Goal: Task Accomplishment & Management: Manage account settings

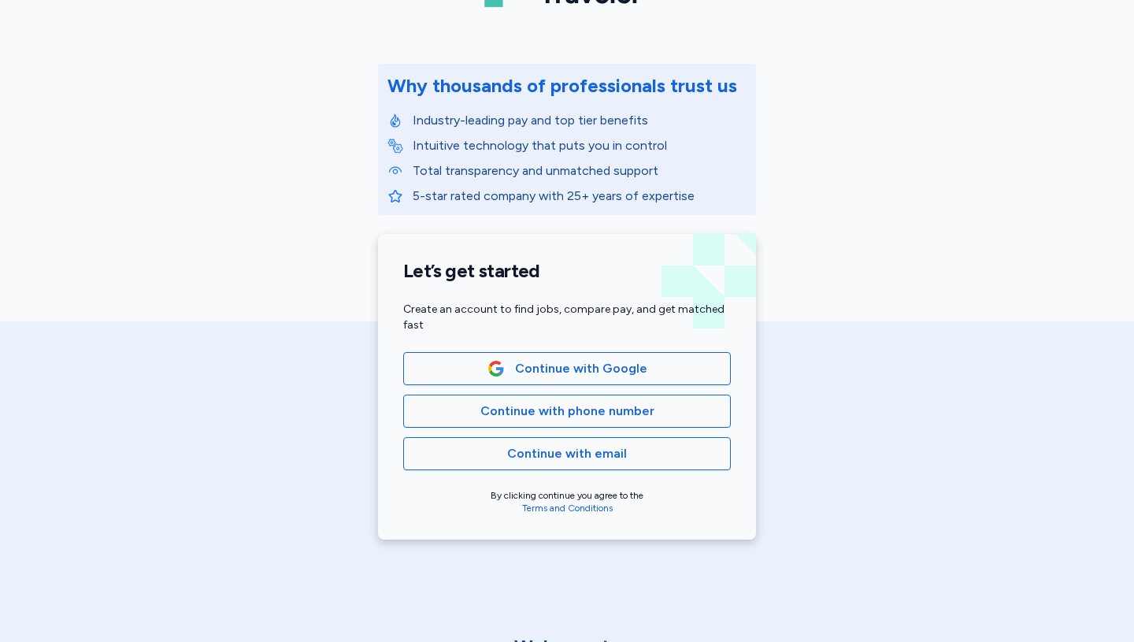
scroll to position [150, 0]
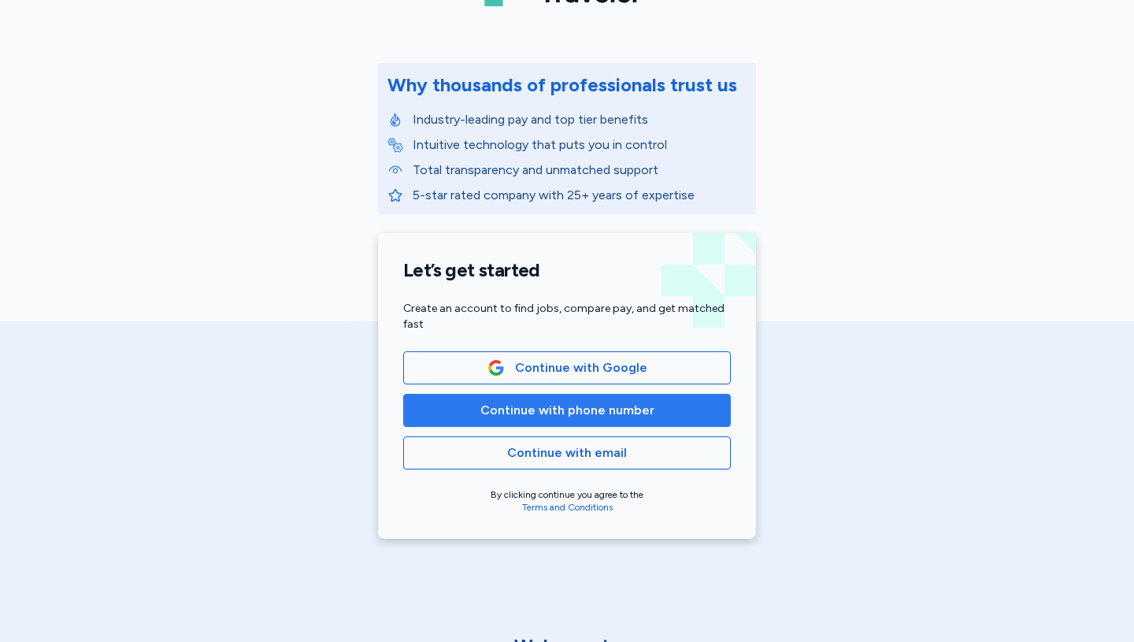
click at [595, 404] on span "Continue with phone number" at bounding box center [567, 410] width 174 height 19
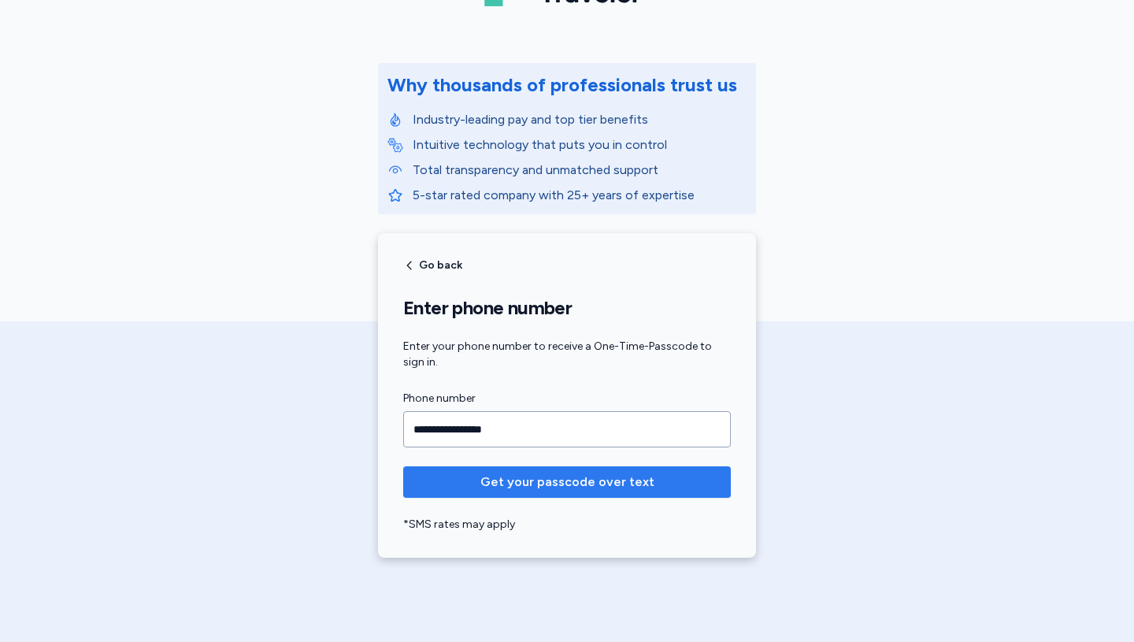
type input "**********"
click at [538, 480] on span "Get your passcode over text" at bounding box center [567, 481] width 174 height 19
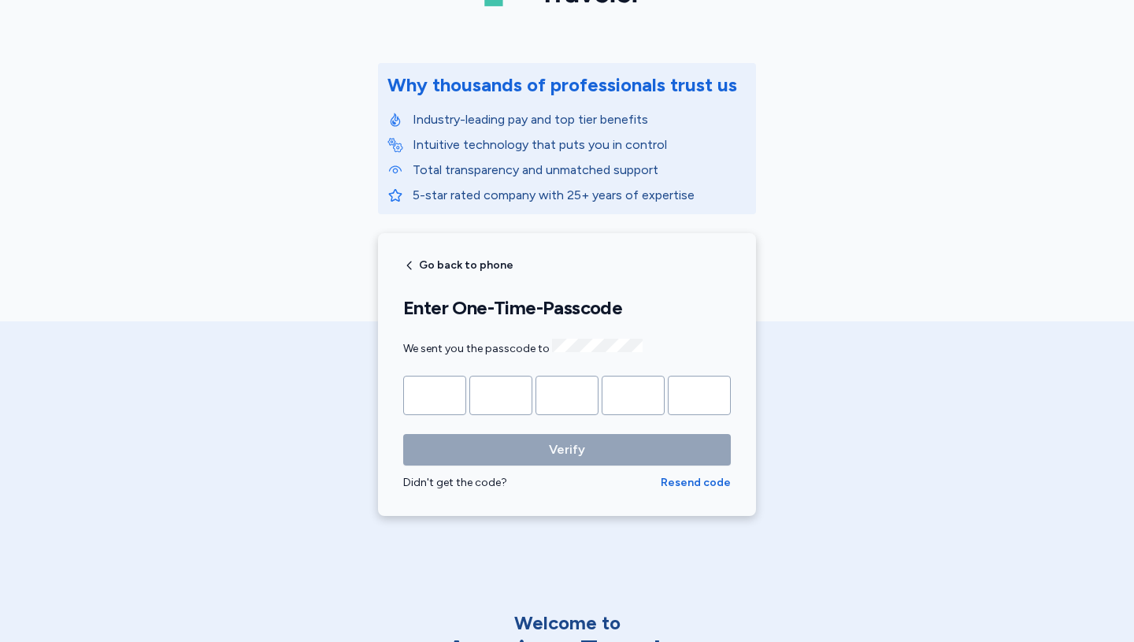
type input "*"
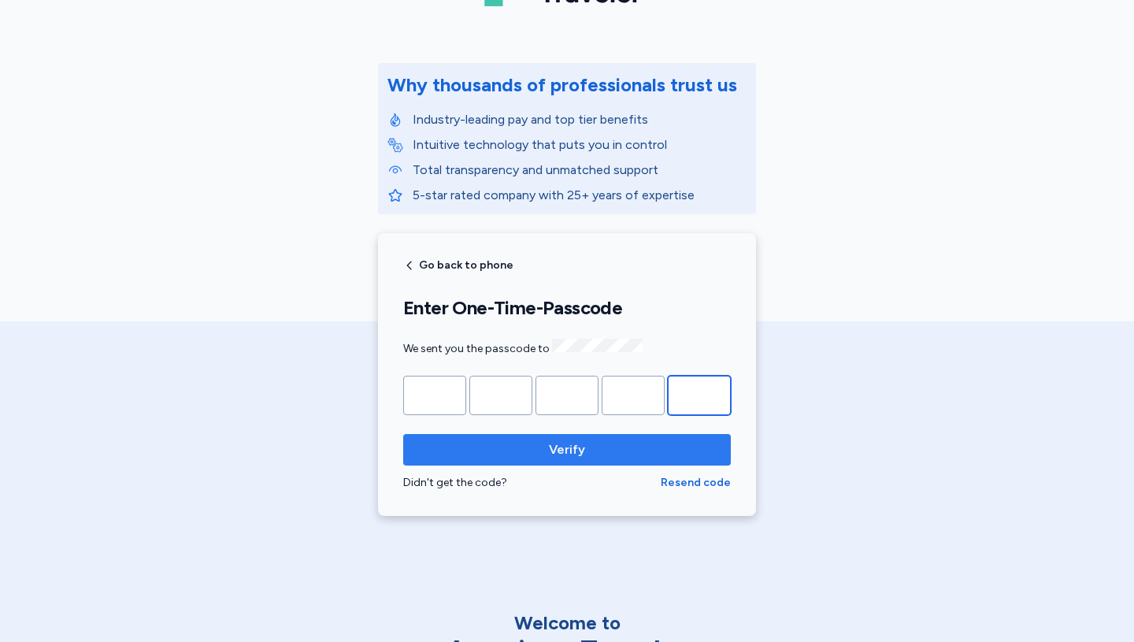
type input "*"
click at [583, 446] on span "Verify" at bounding box center [567, 449] width 36 height 19
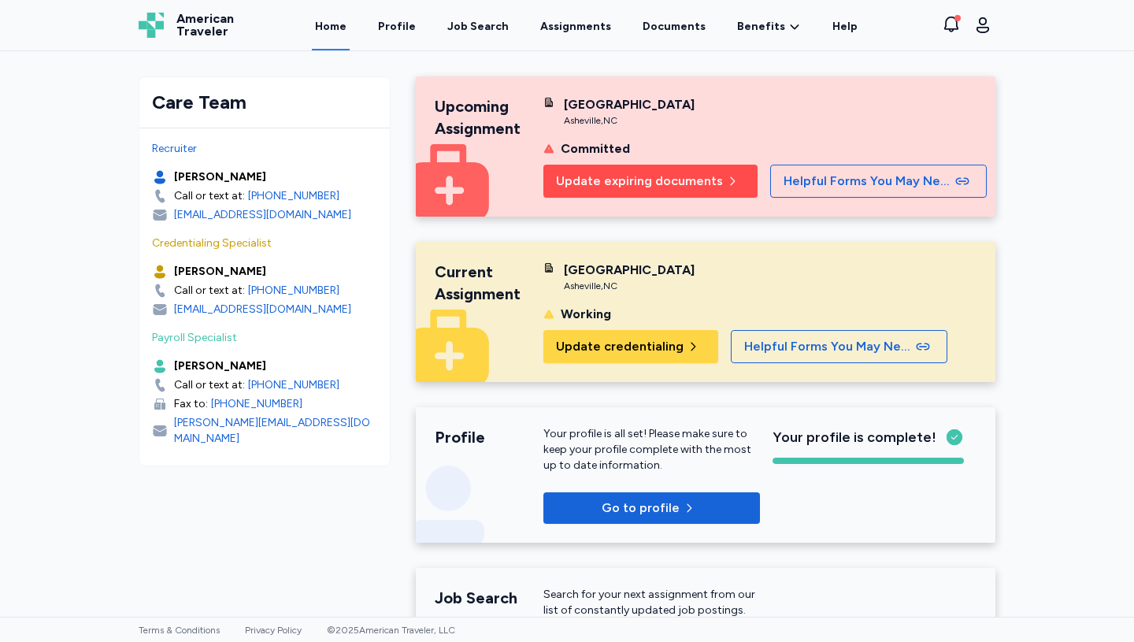
click at [675, 176] on span "Update expiring documents" at bounding box center [639, 181] width 167 height 19
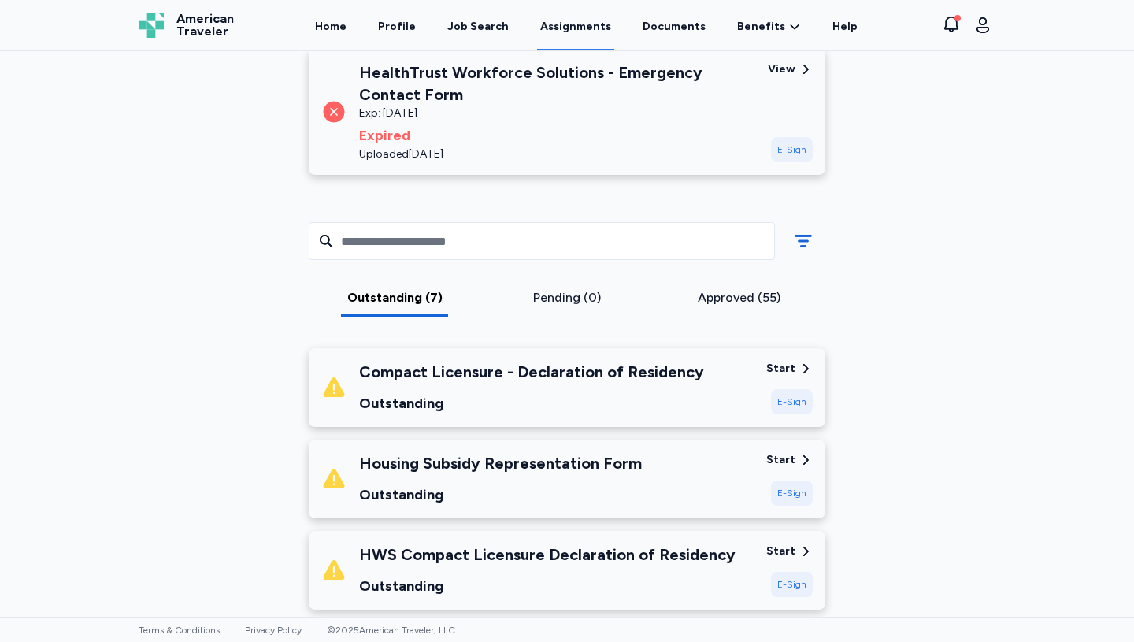
scroll to position [296, 0]
click at [793, 396] on div "E-Sign" at bounding box center [792, 400] width 42 height 25
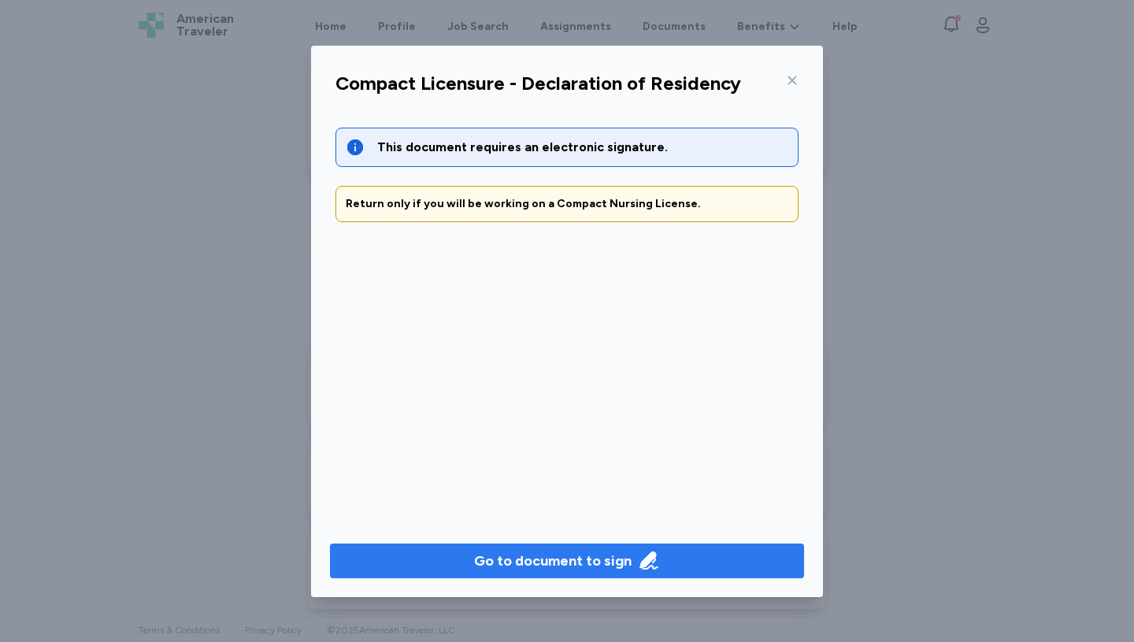
click at [568, 550] on div "Go to document to sign" at bounding box center [552, 561] width 157 height 22
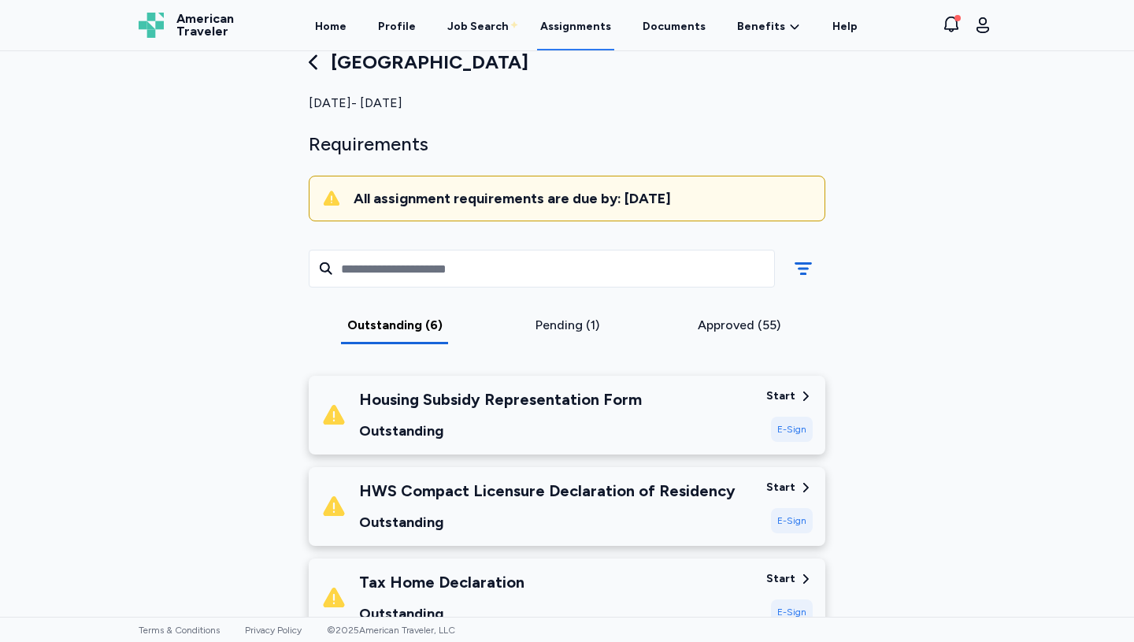
scroll to position [34, 0]
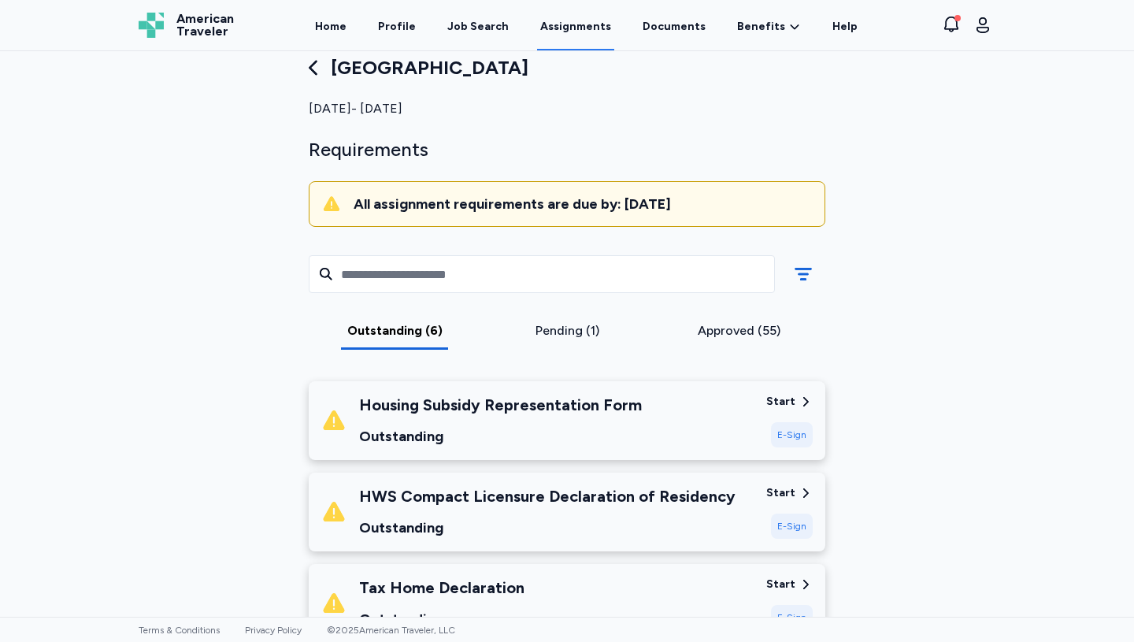
click at [310, 59] on icon at bounding box center [313, 68] width 22 height 22
click at [379, 68] on div "[GEOGRAPHIC_DATA]" at bounding box center [567, 67] width 516 height 25
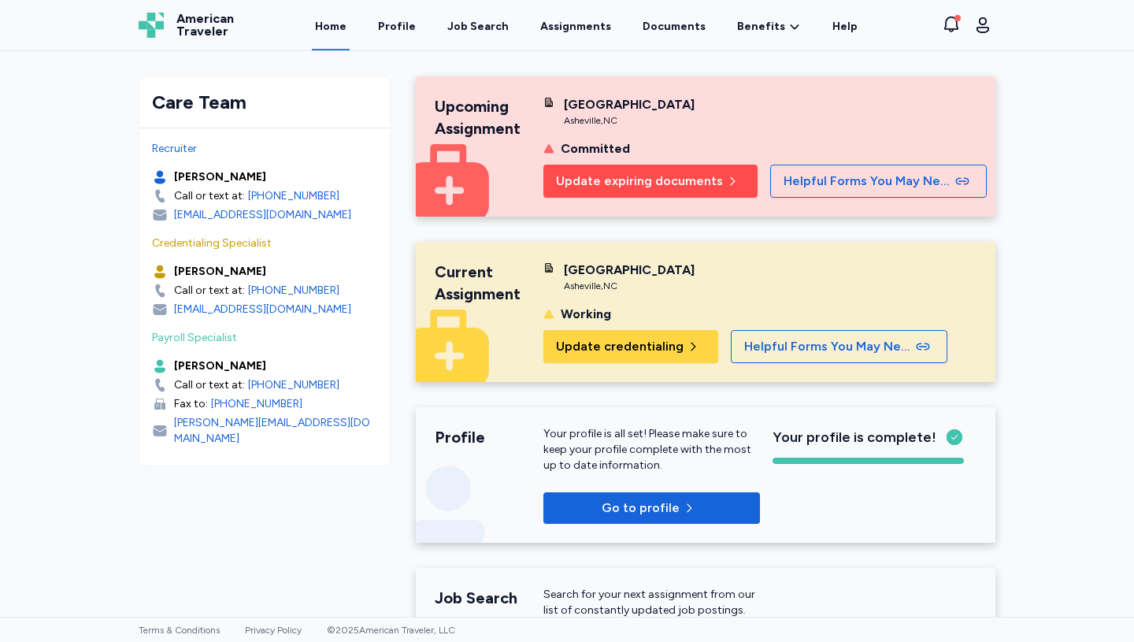
click at [651, 177] on span "Update expiring documents" at bounding box center [639, 181] width 167 height 19
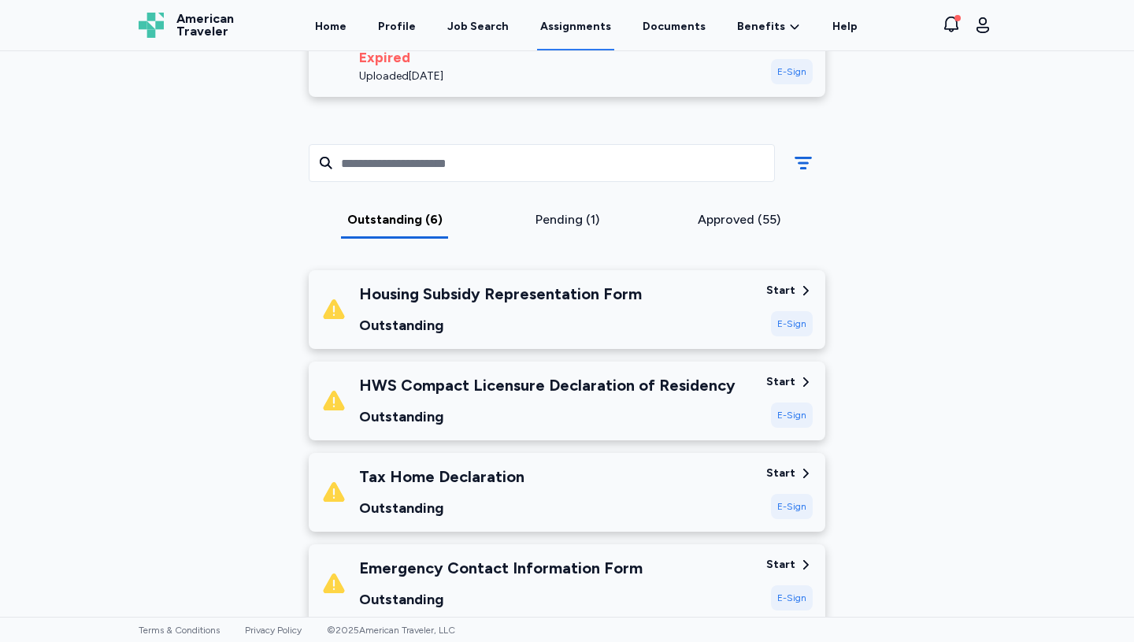
scroll to position [452, 0]
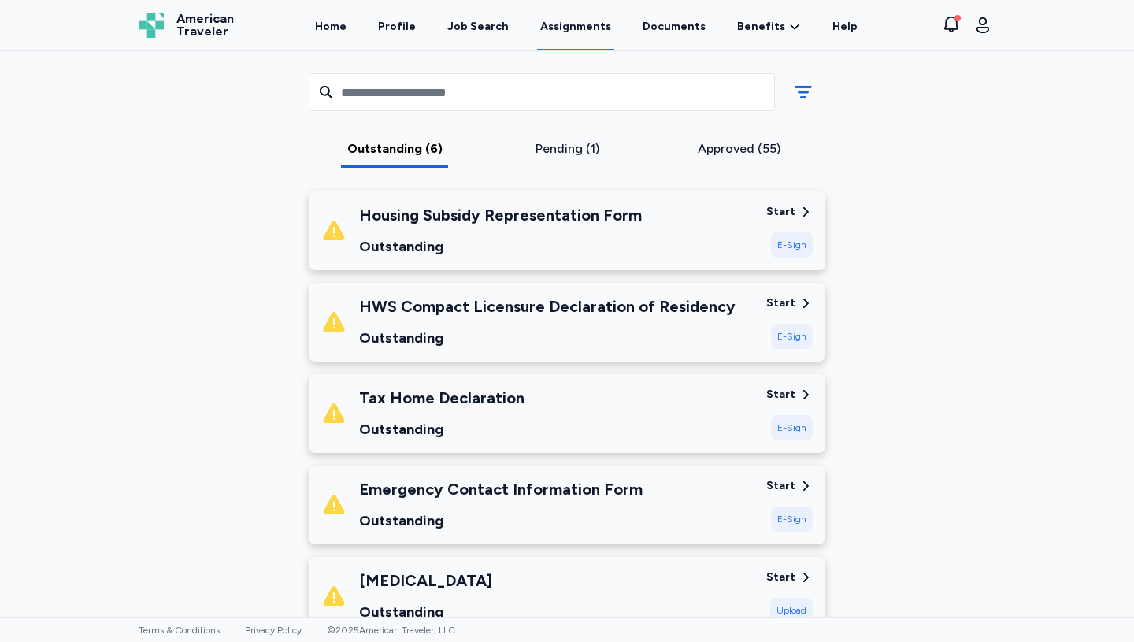
click at [790, 301] on div "Start" at bounding box center [780, 303] width 29 height 16
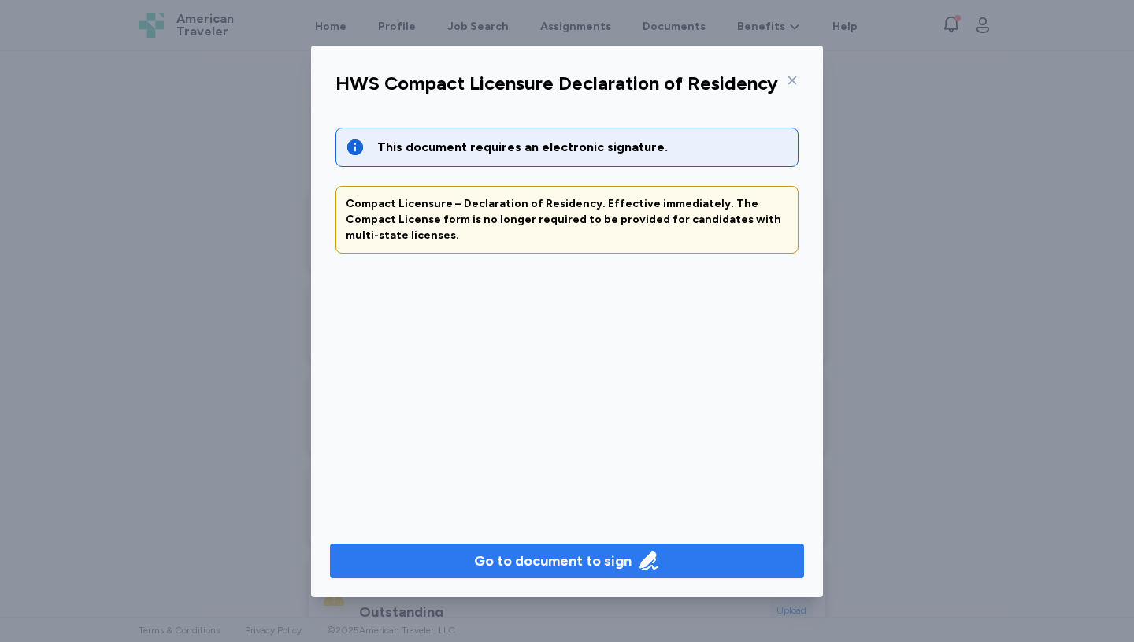
click at [571, 555] on div "Go to document to sign" at bounding box center [552, 561] width 157 height 22
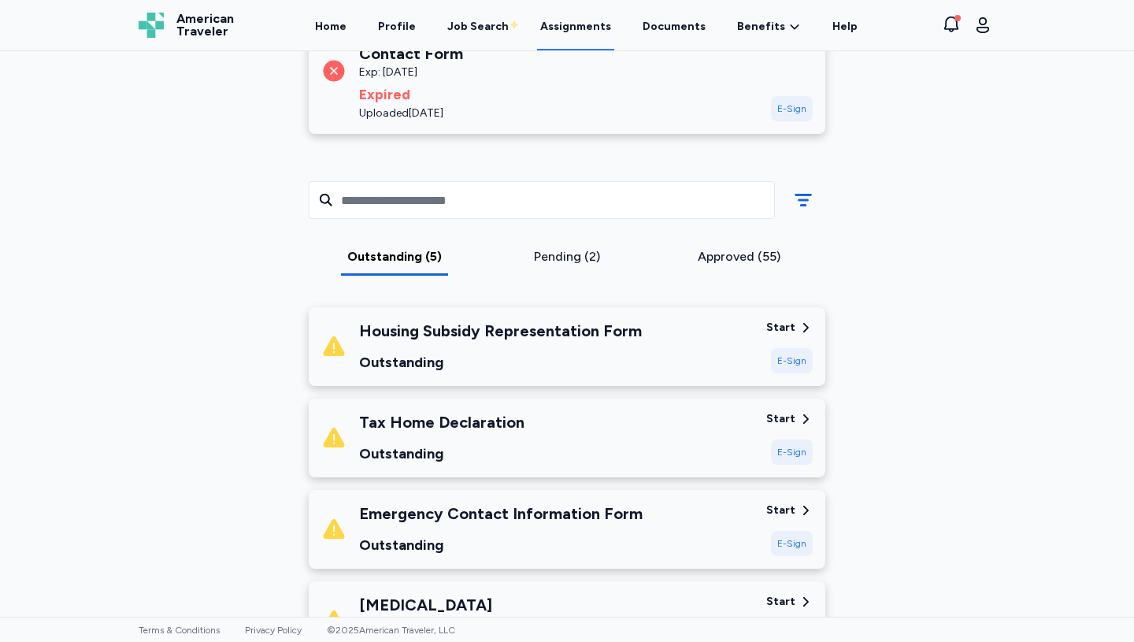
scroll to position [212, 0]
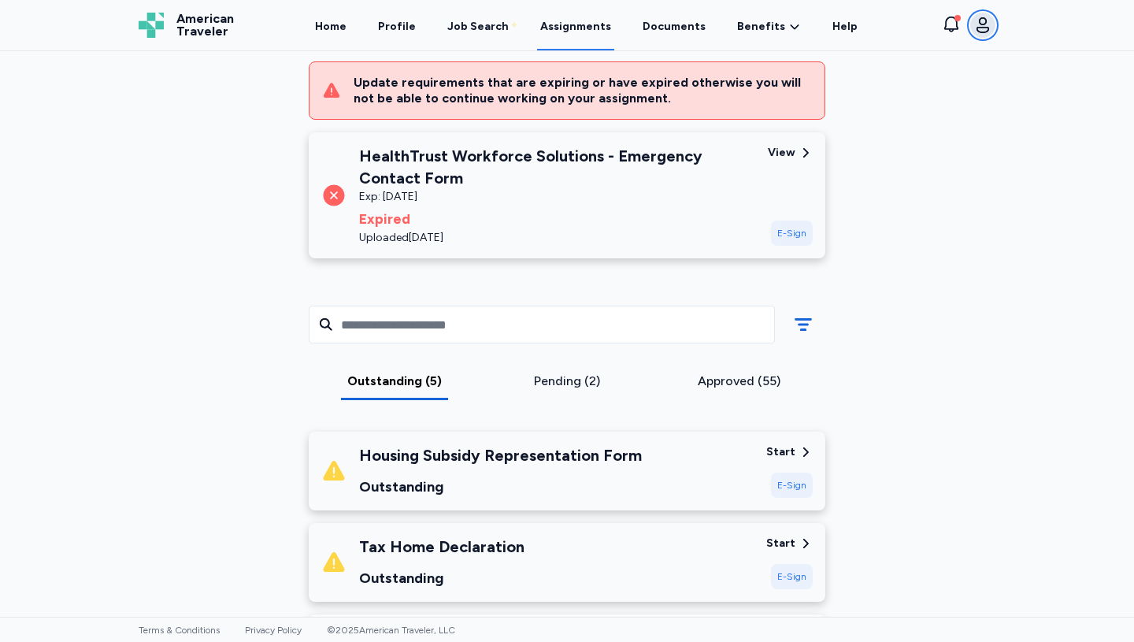
click at [986, 20] on icon "button" at bounding box center [982, 25] width 13 height 16
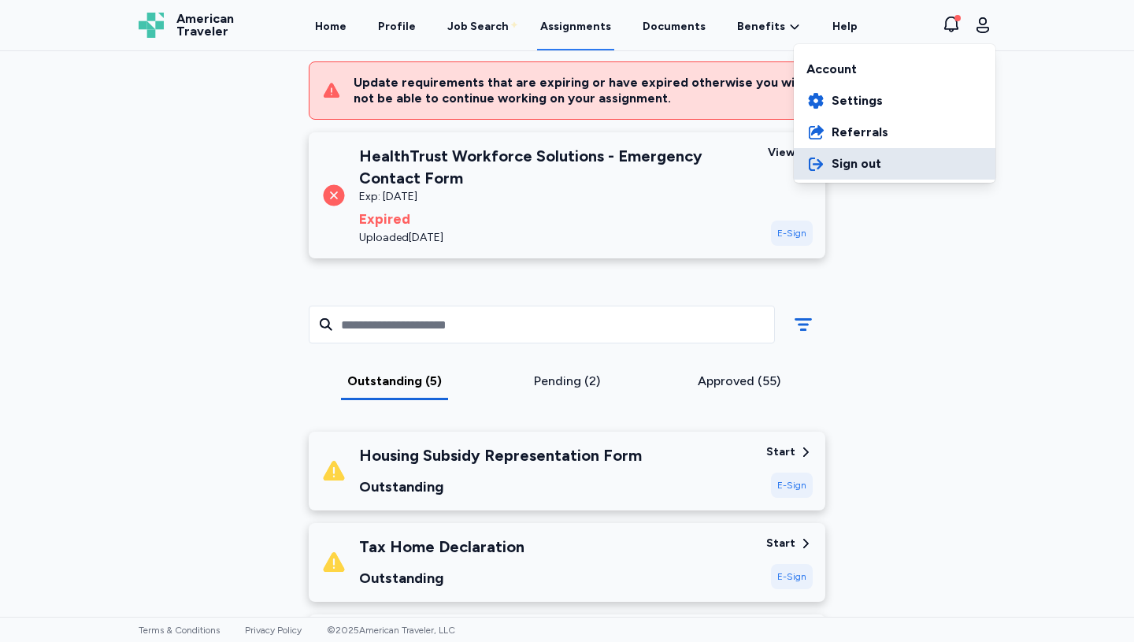
click at [864, 170] on span "Sign out" at bounding box center [856, 163] width 50 height 19
